Goal: Task Accomplishment & Management: Use online tool/utility

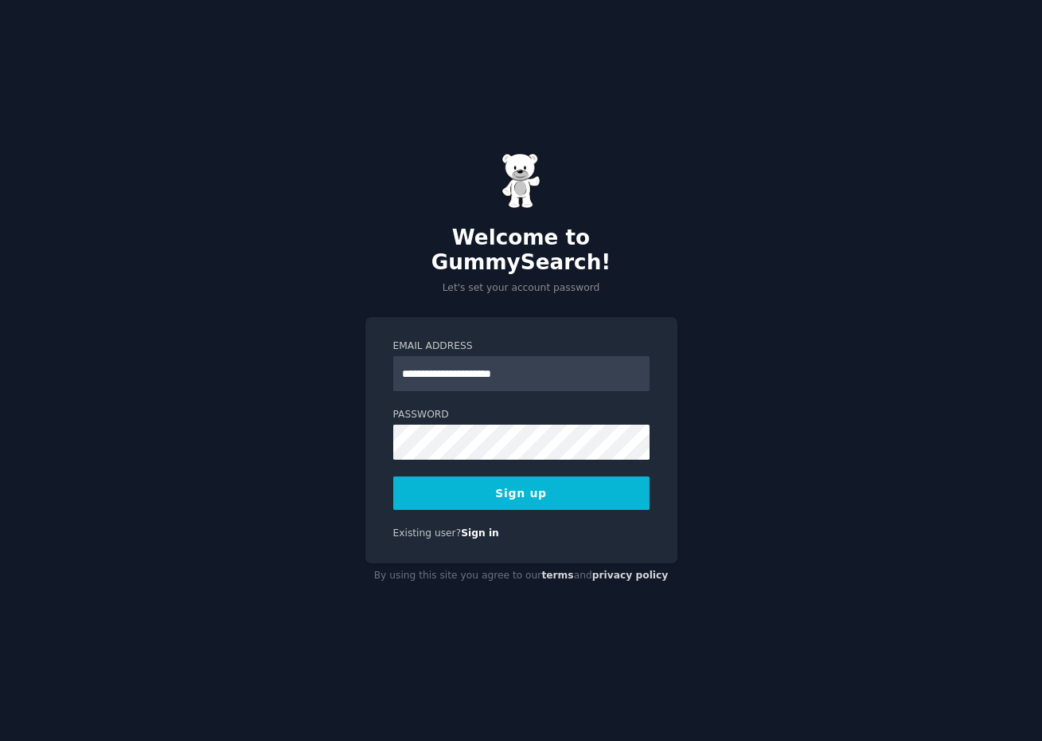
type input "**********"
click at [393, 476] on button "Sign up" at bounding box center [521, 492] width 256 height 33
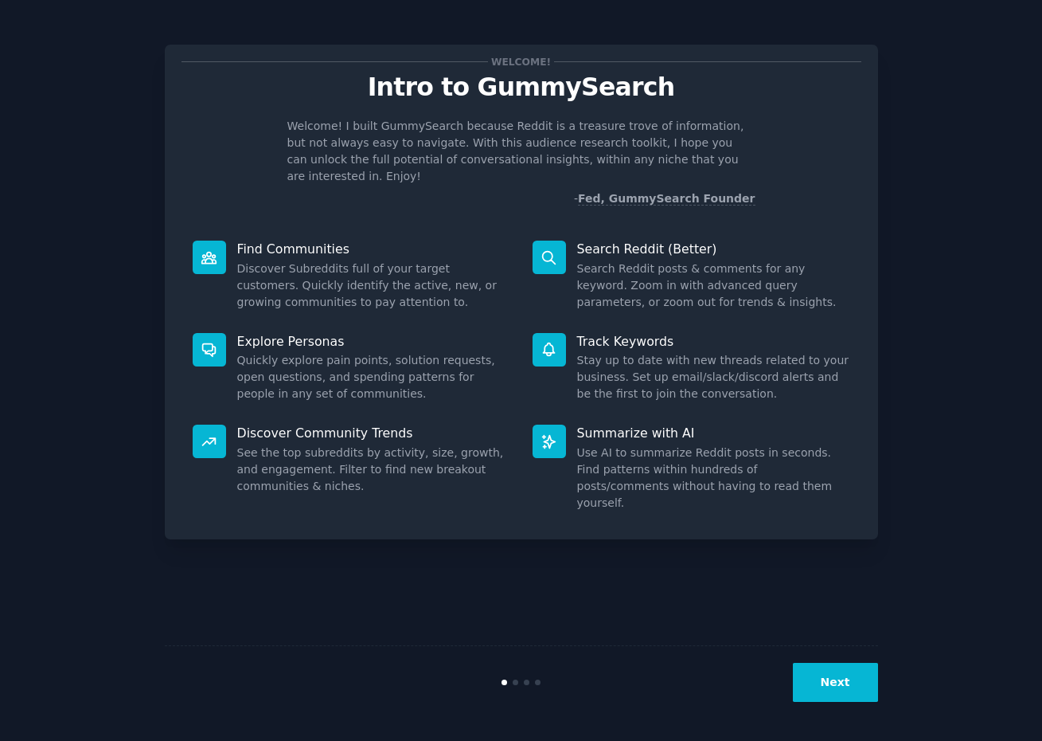
click at [840, 697] on button "Next" at bounding box center [835, 682] width 85 height 39
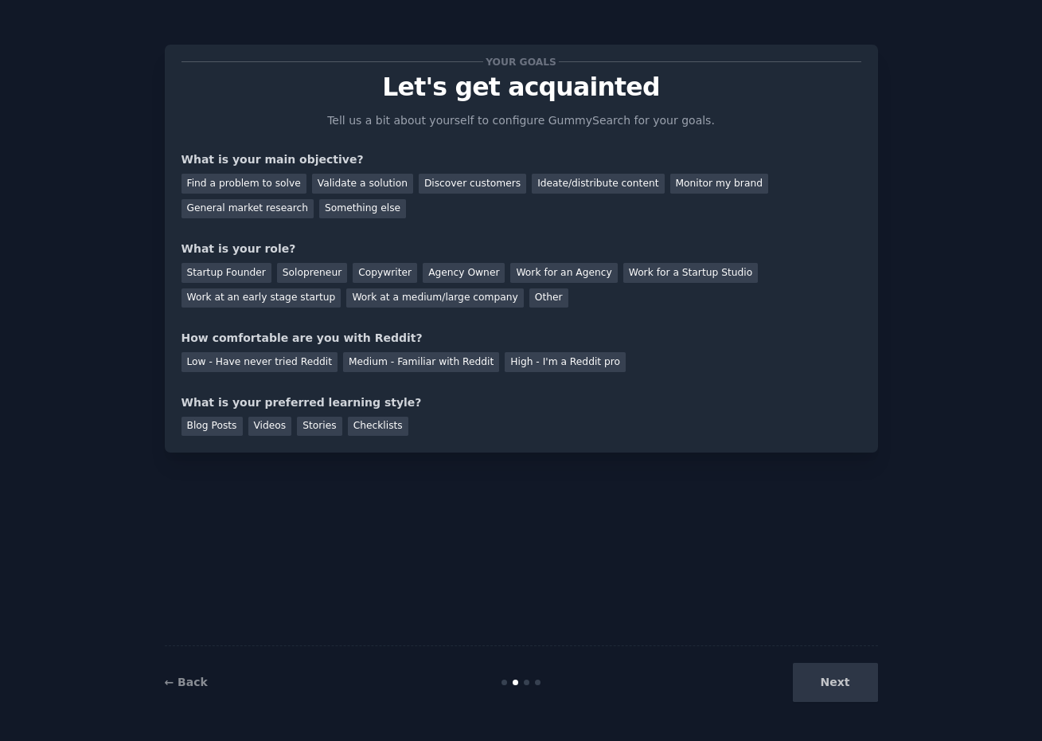
click at [825, 689] on div "Next" at bounding box center [759, 682] width 238 height 39
click at [275, 203] on div "General market research" at bounding box center [248, 209] width 133 height 20
click at [307, 277] on div "Solopreneur" at bounding box center [312, 273] width 70 height 20
click at [368, 368] on div "Medium - Familiar with Reddit" at bounding box center [421, 362] width 156 height 20
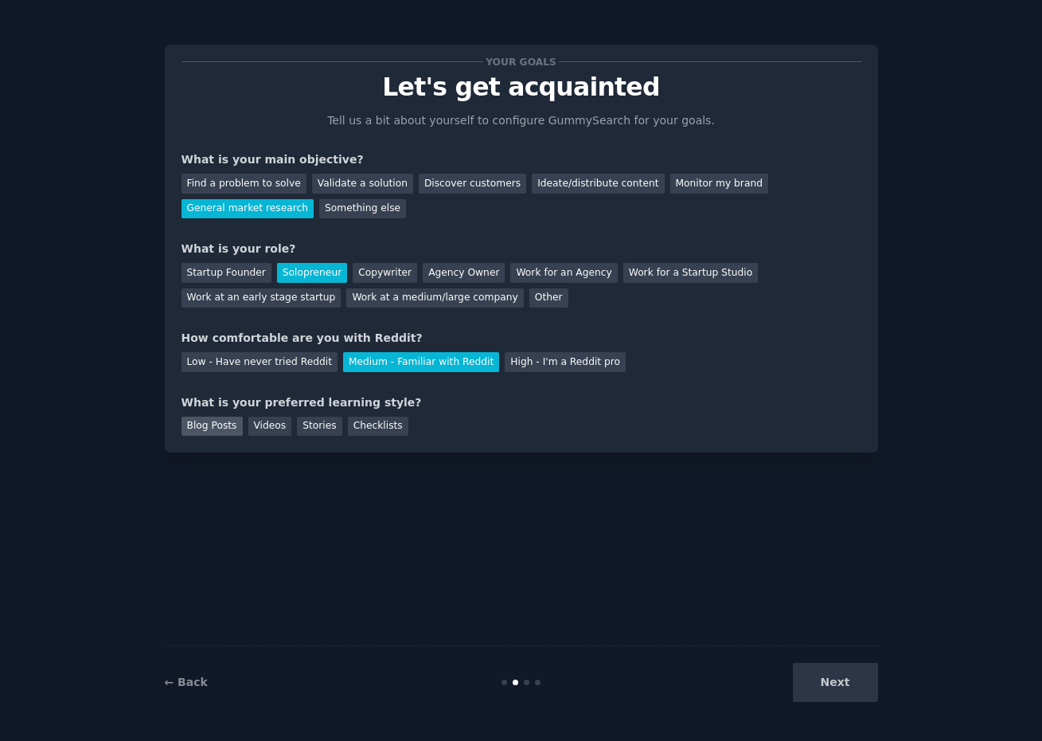
click at [230, 423] on div "Blog Posts" at bounding box center [212, 426] width 61 height 20
click at [866, 684] on button "Next" at bounding box center [835, 682] width 85 height 39
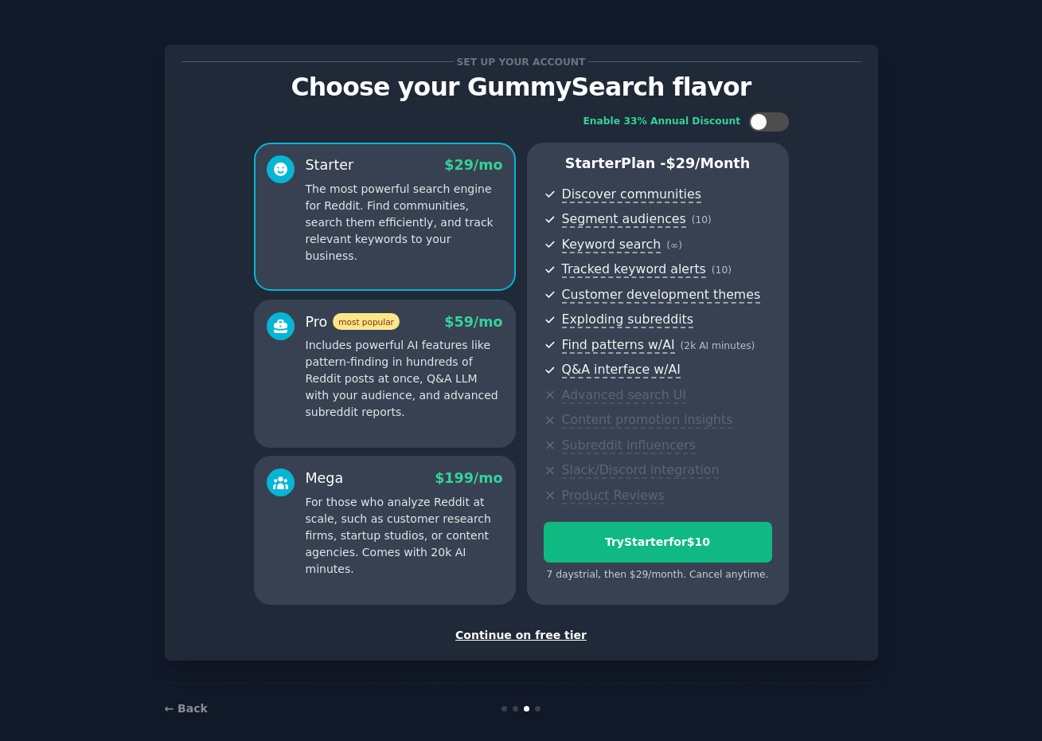
click at [560, 630] on div "Continue on free tier" at bounding box center [522, 635] width 680 height 17
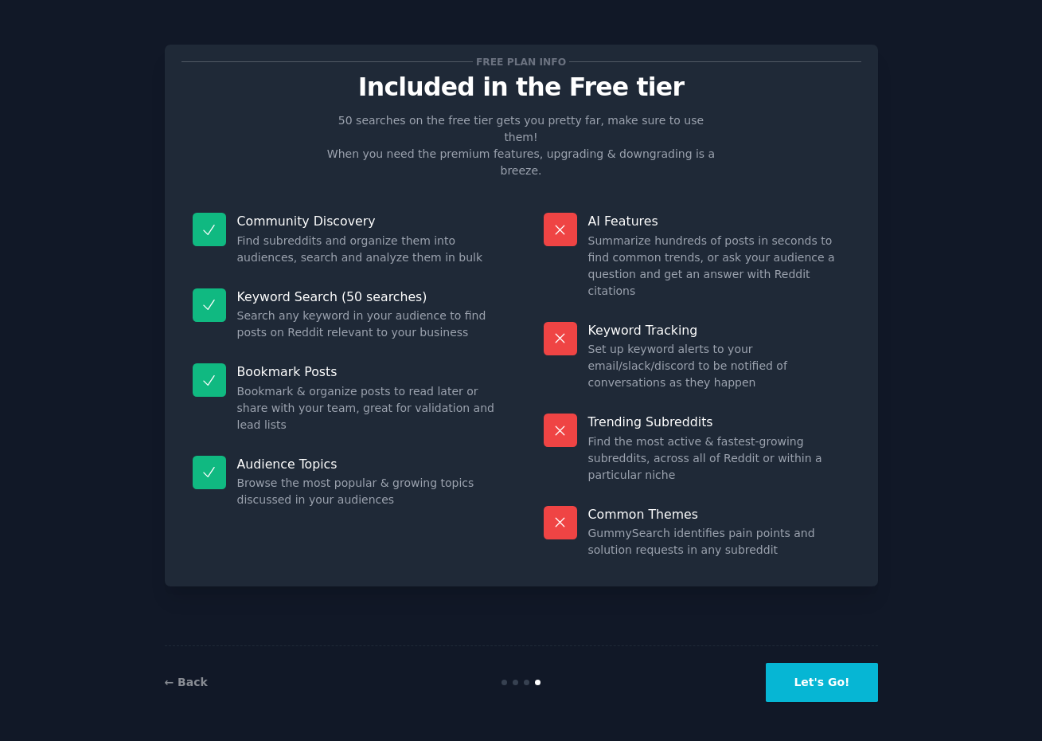
click at [812, 674] on button "Let's Go!" at bounding box center [821, 682] width 111 height 39
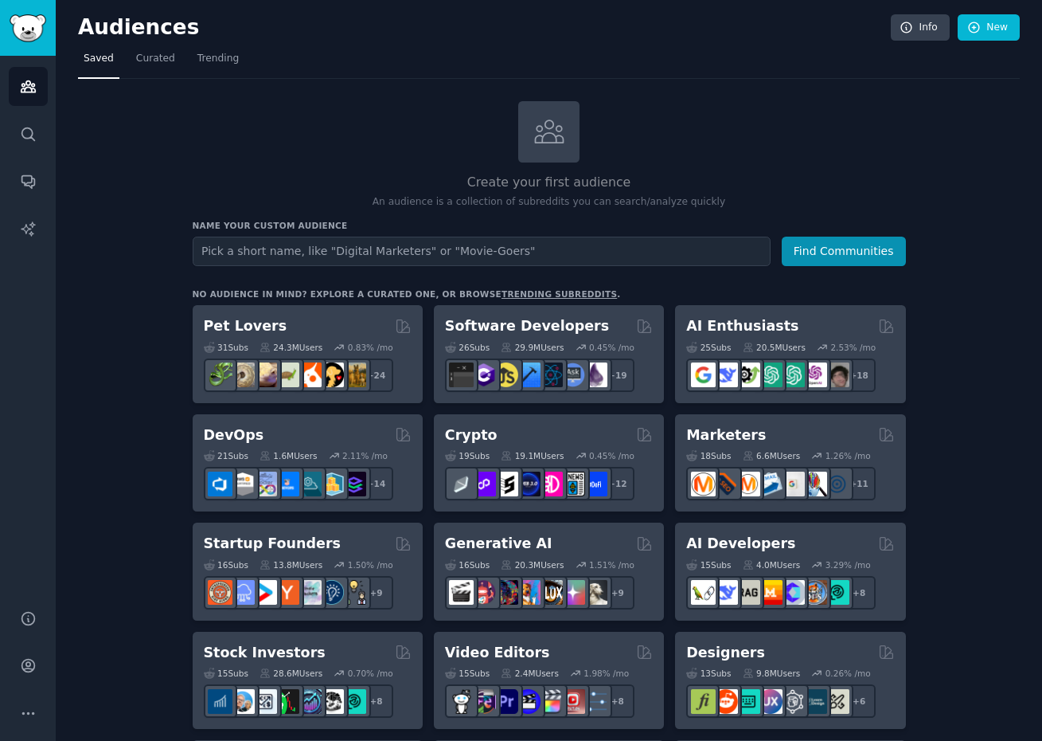
type input "r"
type input "realtors learning commercial real estate"
click at [889, 239] on button "Find Communities" at bounding box center [844, 251] width 124 height 29
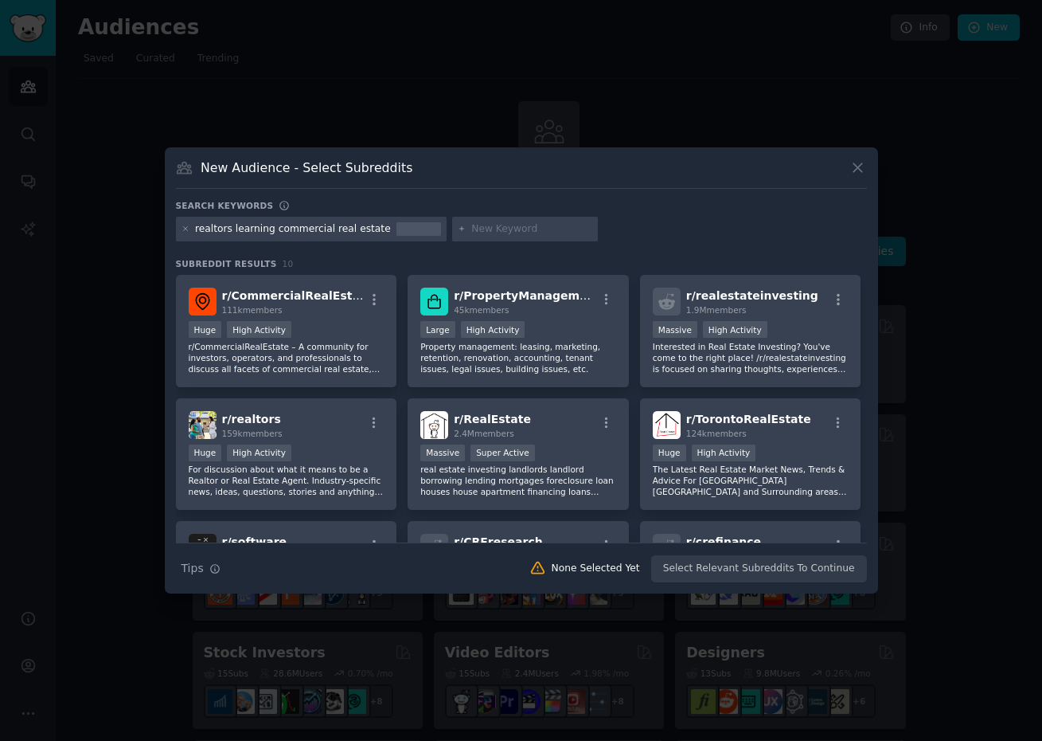
click at [866, 165] on div "New Audience - Select Subreddits Search keywords realtors learning commercial r…" at bounding box center [521, 370] width 713 height 447
click at [317, 321] on div "Huge High Activity" at bounding box center [287, 331] width 196 height 20
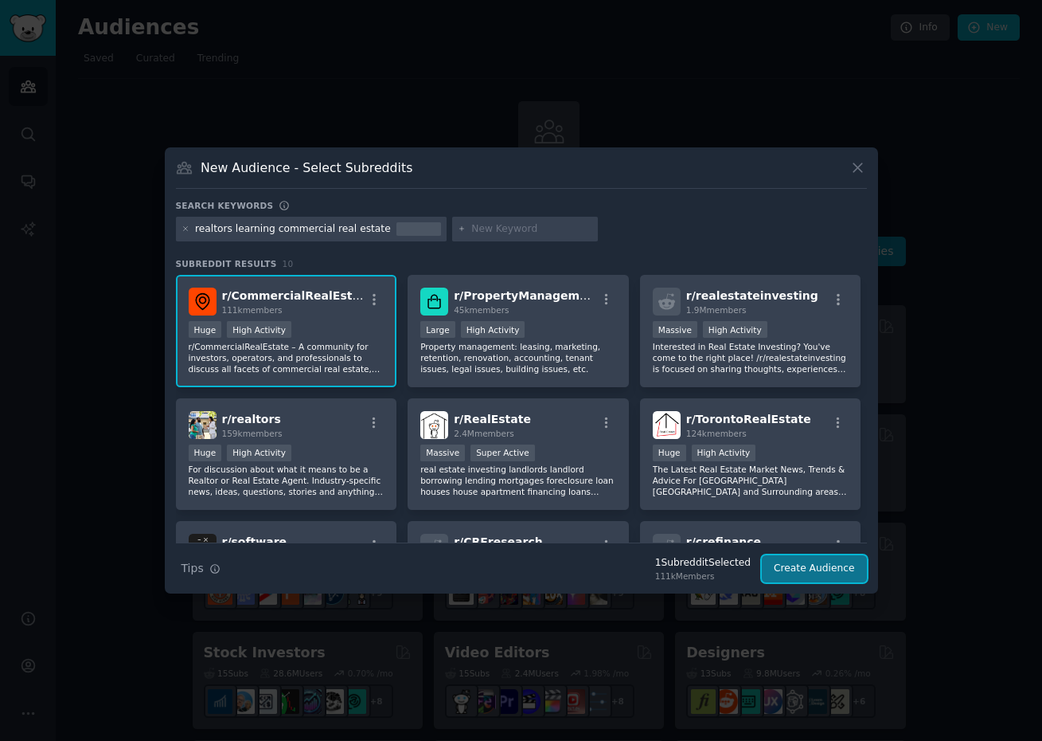
drag, startPoint x: 792, startPoint y: 571, endPoint x: 677, endPoint y: 548, distance: 117.0
click at [792, 571] on button "Create Audience" at bounding box center [814, 568] width 105 height 27
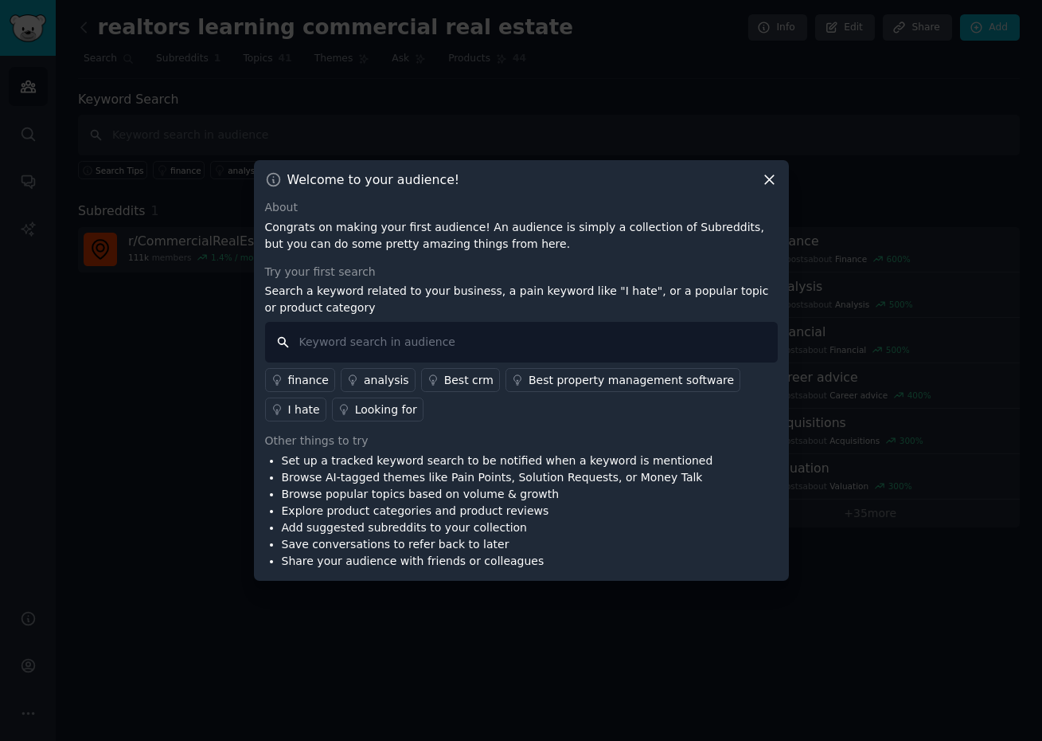
click at [531, 348] on input "text" at bounding box center [521, 342] width 513 height 41
type input "learning commercial real estate brokerage"
